Goal: Task Accomplishment & Management: Manage account settings

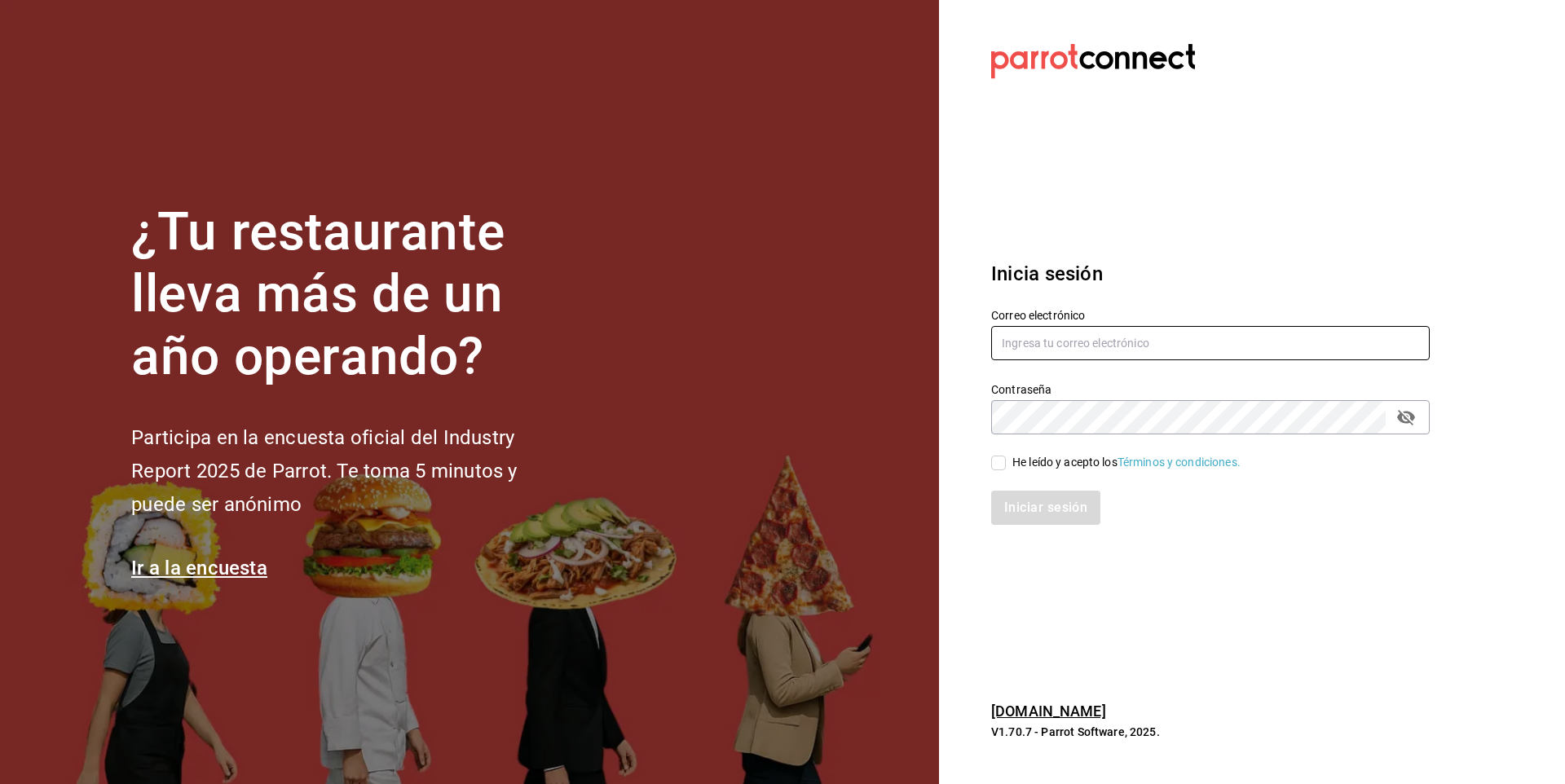
click at [1073, 347] on input "text" at bounding box center [1210, 343] width 439 height 34
click at [1124, 346] on input "text" at bounding box center [1210, 343] width 439 height 34
paste input "maizmestizo@cdmx.com"
type input "maizmestizo@cdmx.com"
click at [1038, 466] on div "He leído y acepto los Términos y condiciones." at bounding box center [1126, 462] width 228 height 17
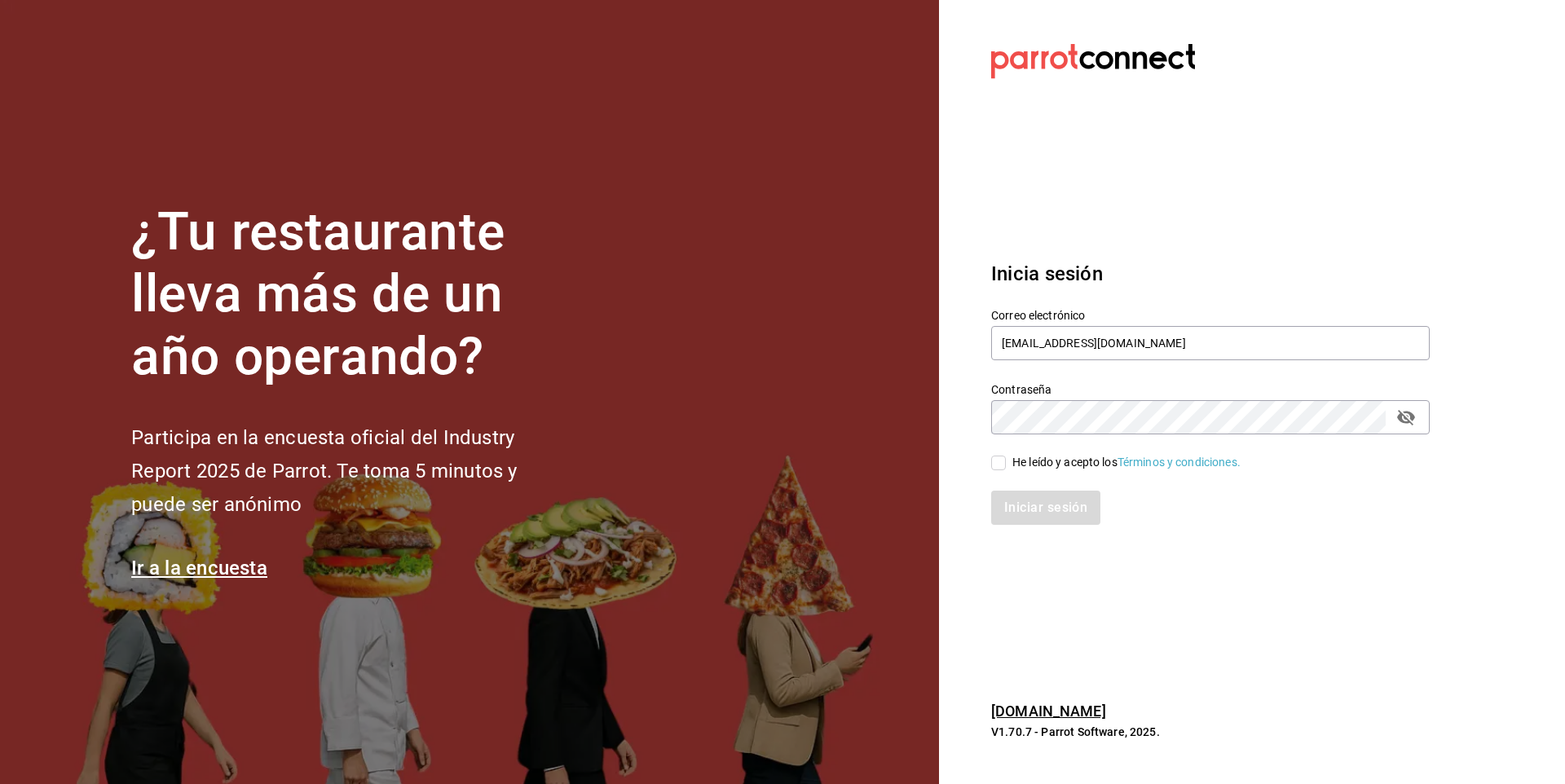
click at [1006, 466] on input "He leído y acepto los Términos y condiciones." at bounding box center [998, 462] width 15 height 15
checkbox input "true"
click at [1035, 510] on button "Iniciar sesión" at bounding box center [1046, 507] width 111 height 34
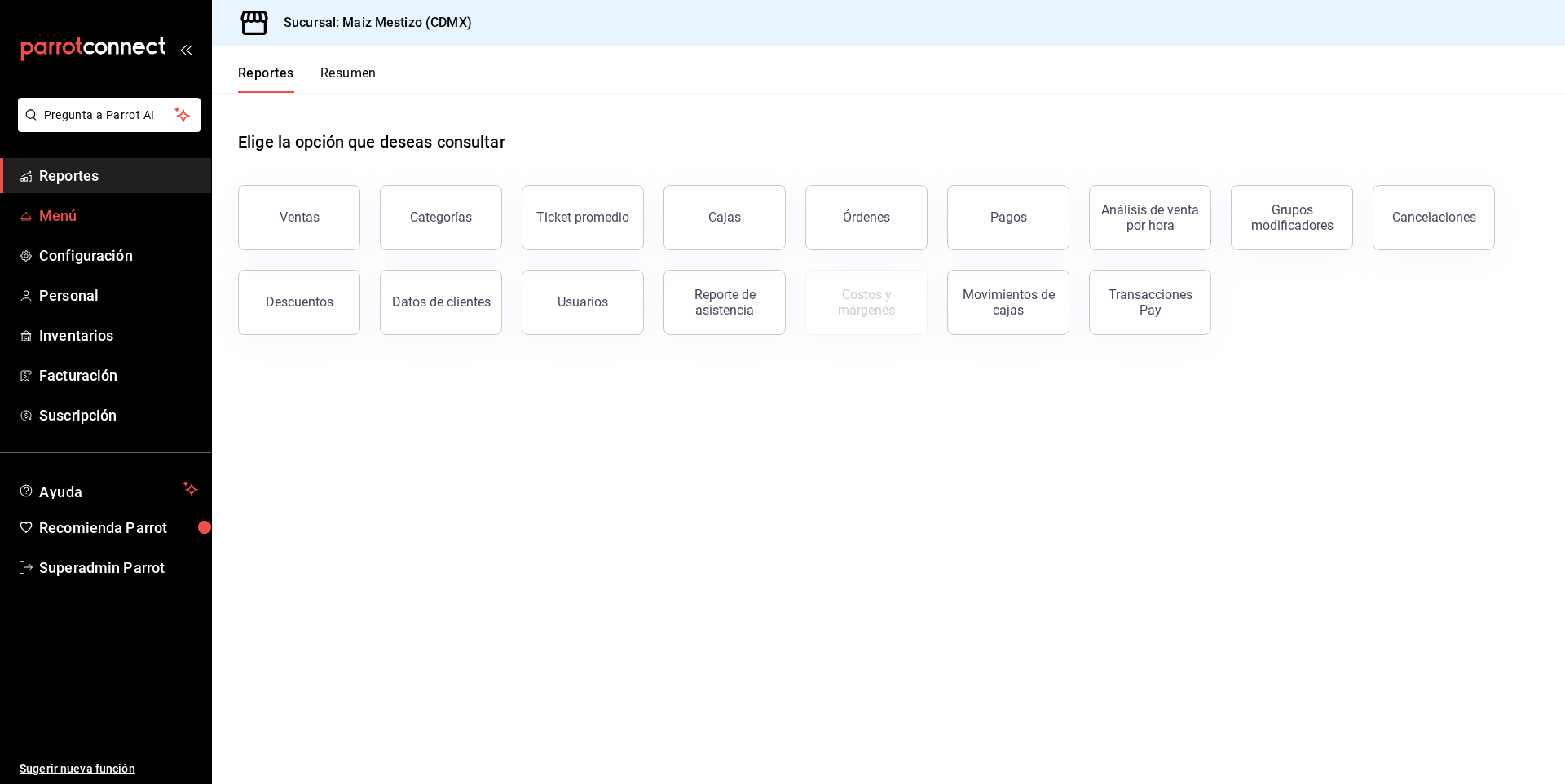
click at [76, 211] on span "Menú" at bounding box center [119, 215] width 159 height 22
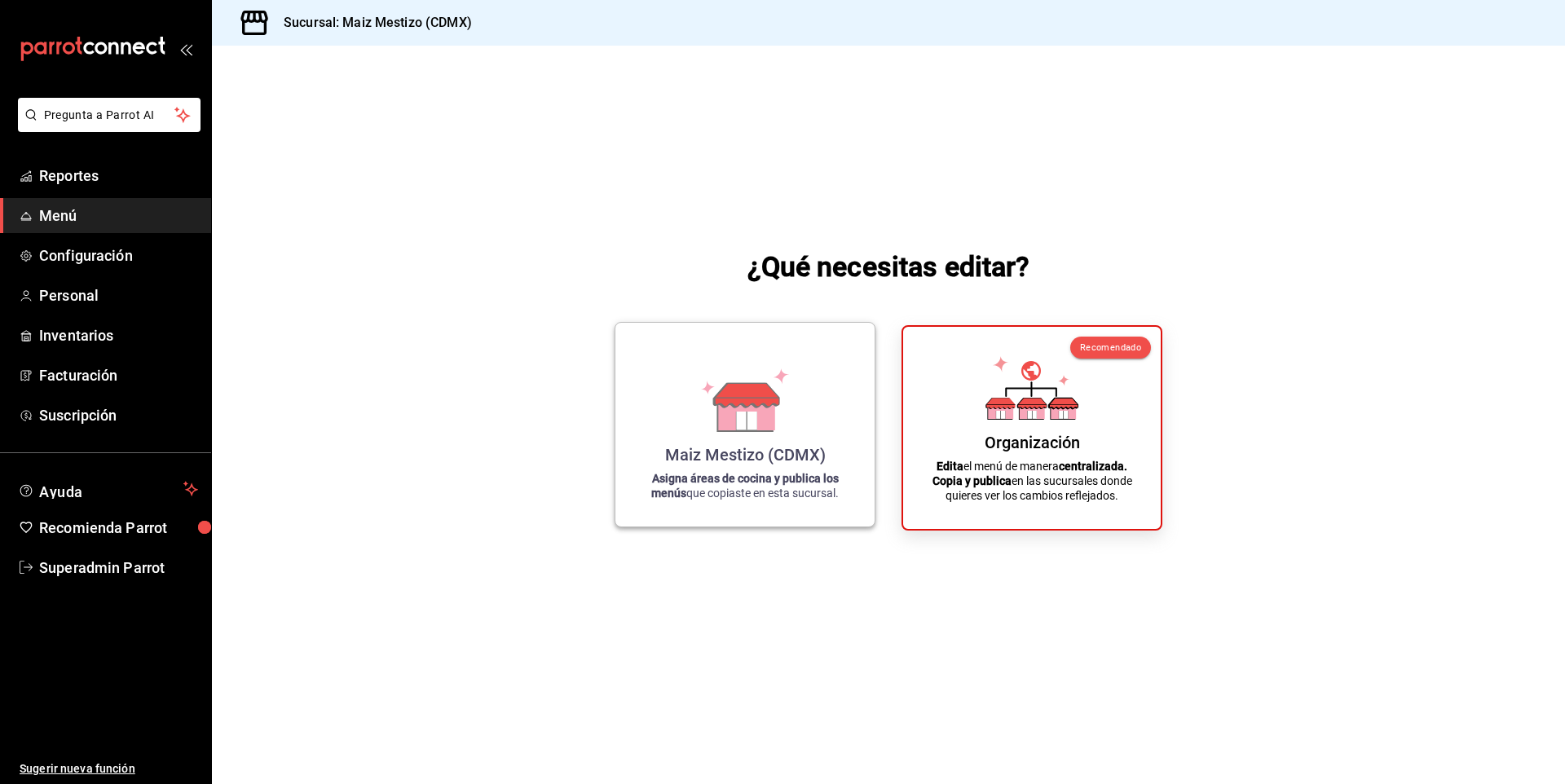
click at [700, 395] on icon at bounding box center [744, 399] width 93 height 64
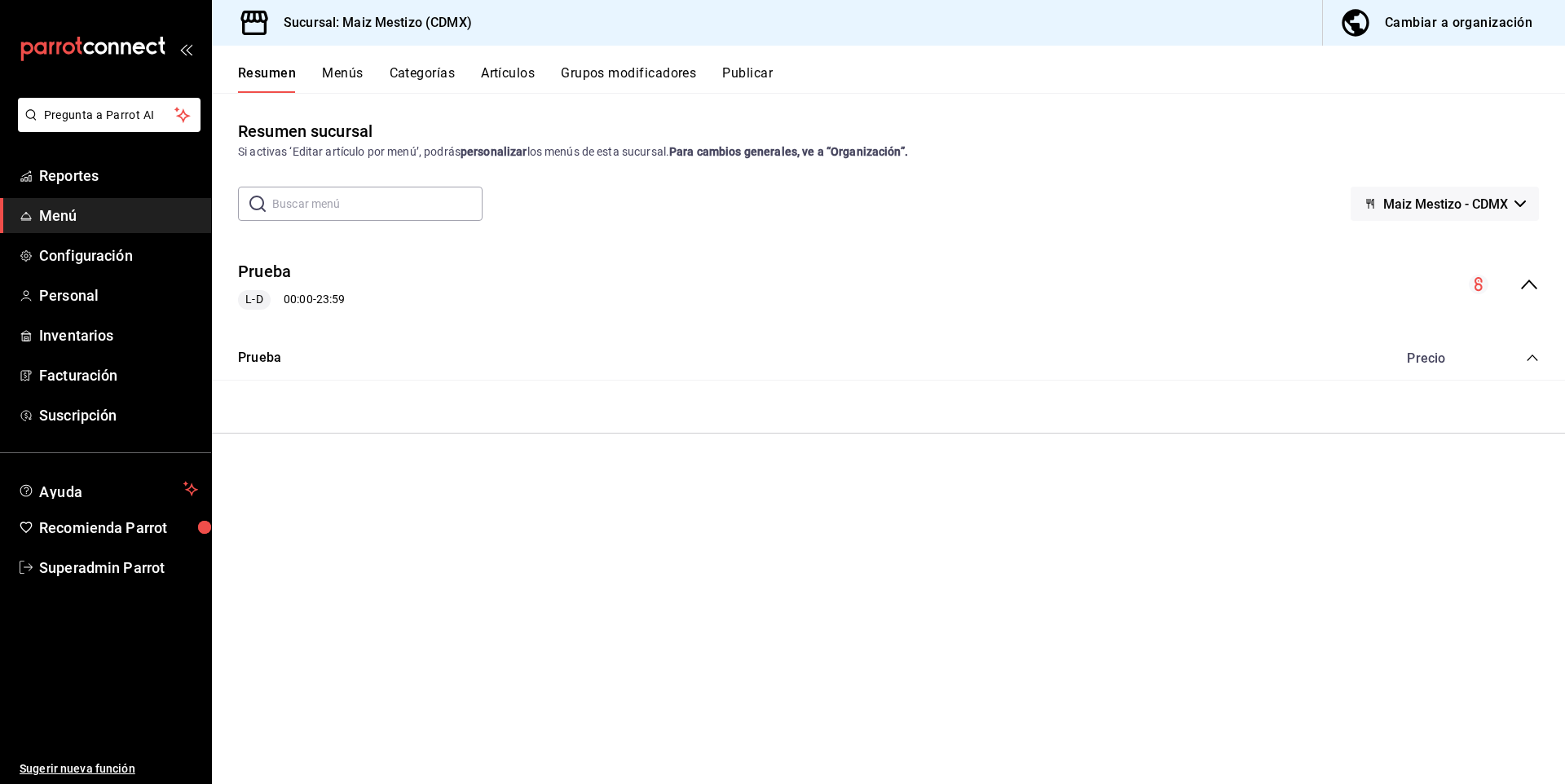
click at [351, 70] on button "Menús" at bounding box center [343, 79] width 41 height 27
click at [1442, 22] on div "Cambiar a organización" at bounding box center [1458, 23] width 148 height 23
